Goal: Task Accomplishment & Management: Use online tool/utility

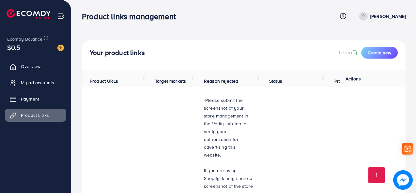
scroll to position [1876, 0]
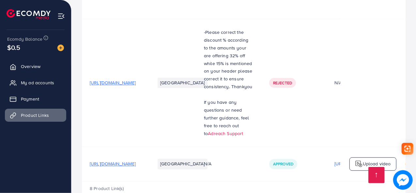
scroll to position [1876, 0]
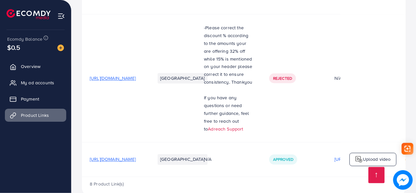
click at [293, 157] on span "Approved" at bounding box center [283, 160] width 20 height 6
click at [360, 156] on img at bounding box center [359, 160] width 8 height 8
